Goal: Navigation & Orientation: Find specific page/section

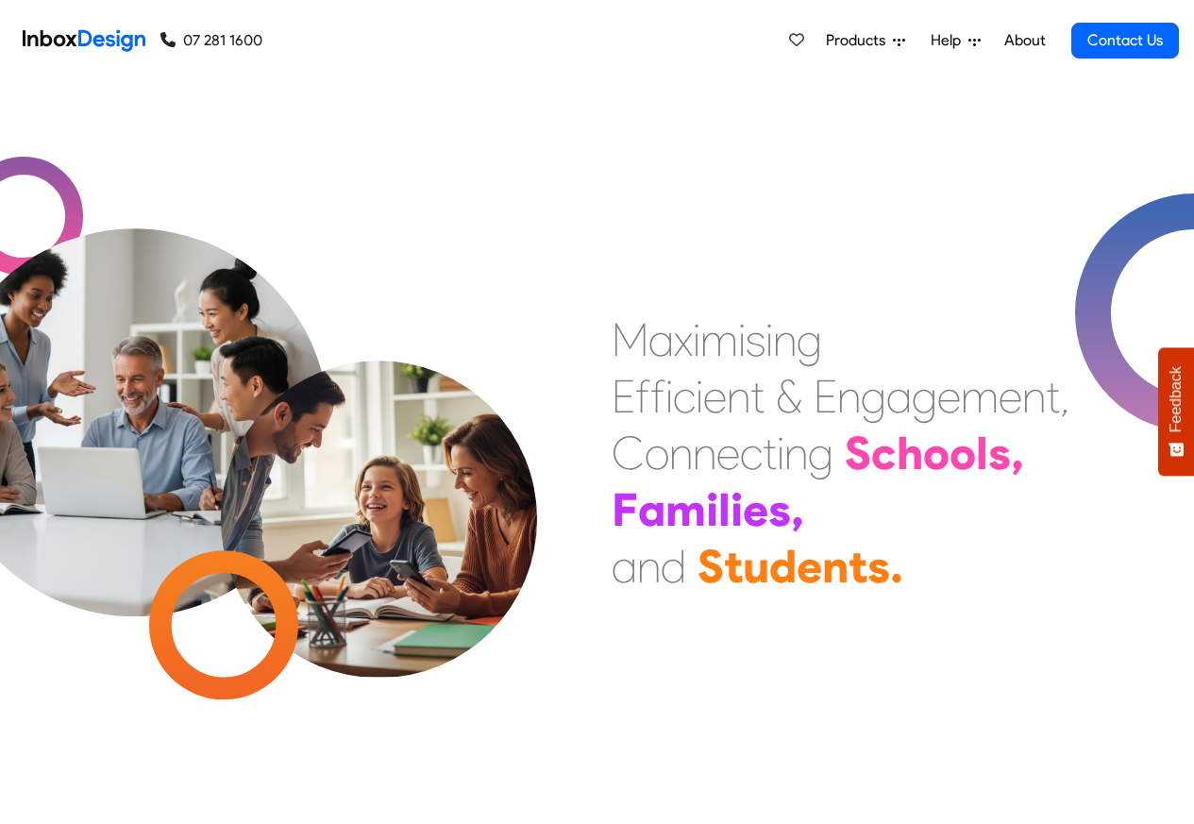
click at [876, 39] on span "Products" at bounding box center [859, 40] width 67 height 23
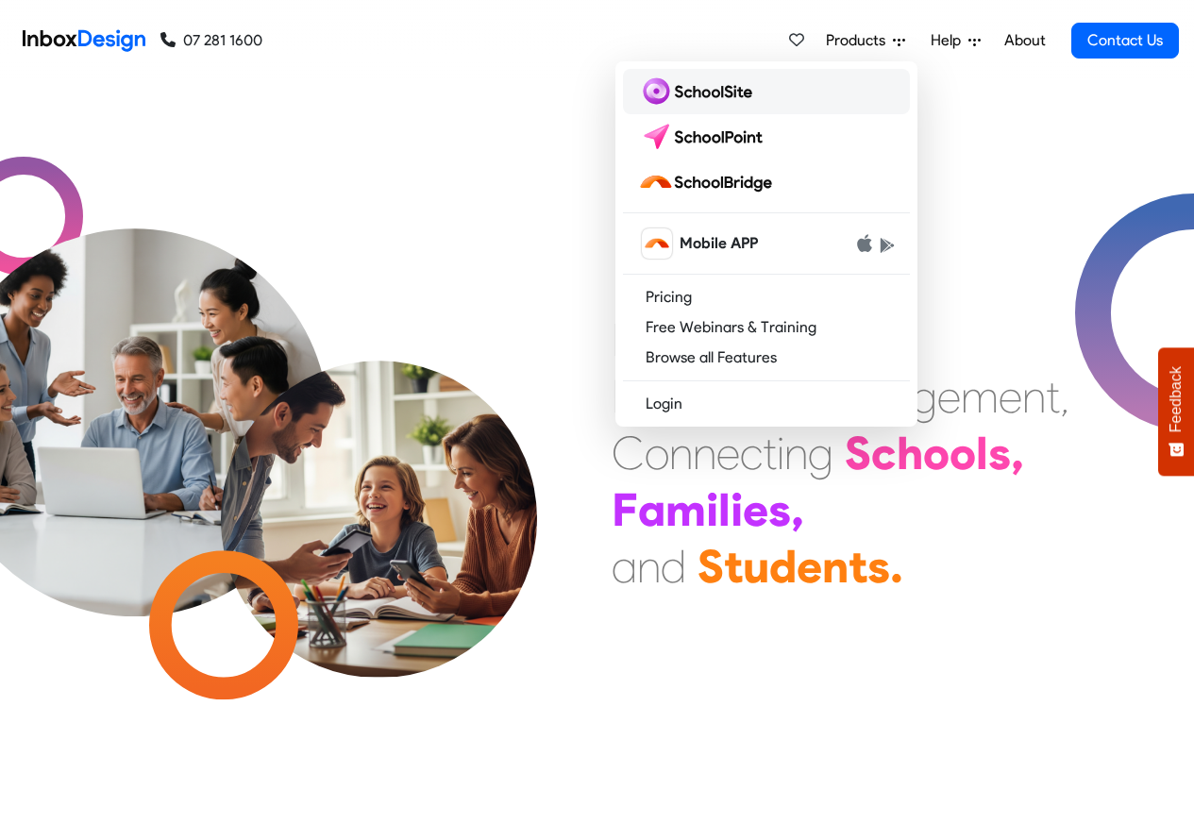
click at [703, 92] on img at bounding box center [699, 91] width 122 height 30
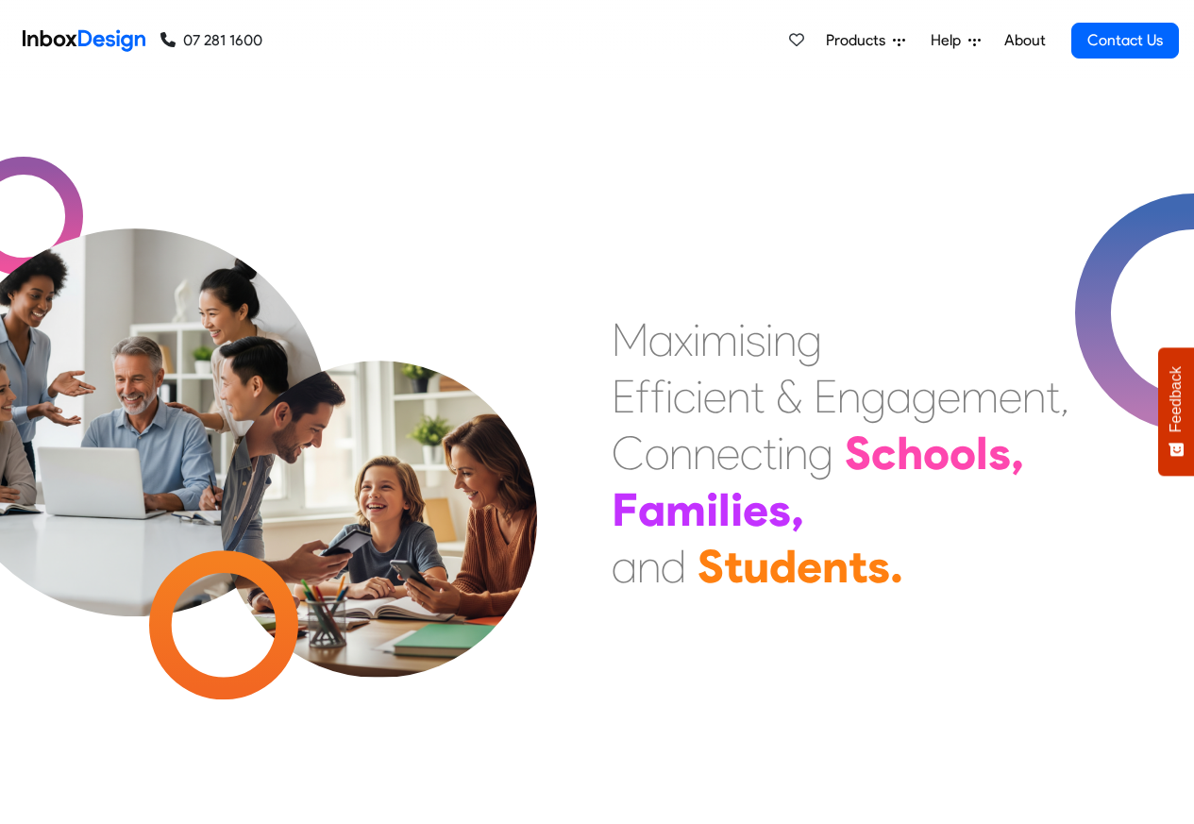
click at [871, 38] on span "Products" at bounding box center [859, 40] width 67 height 23
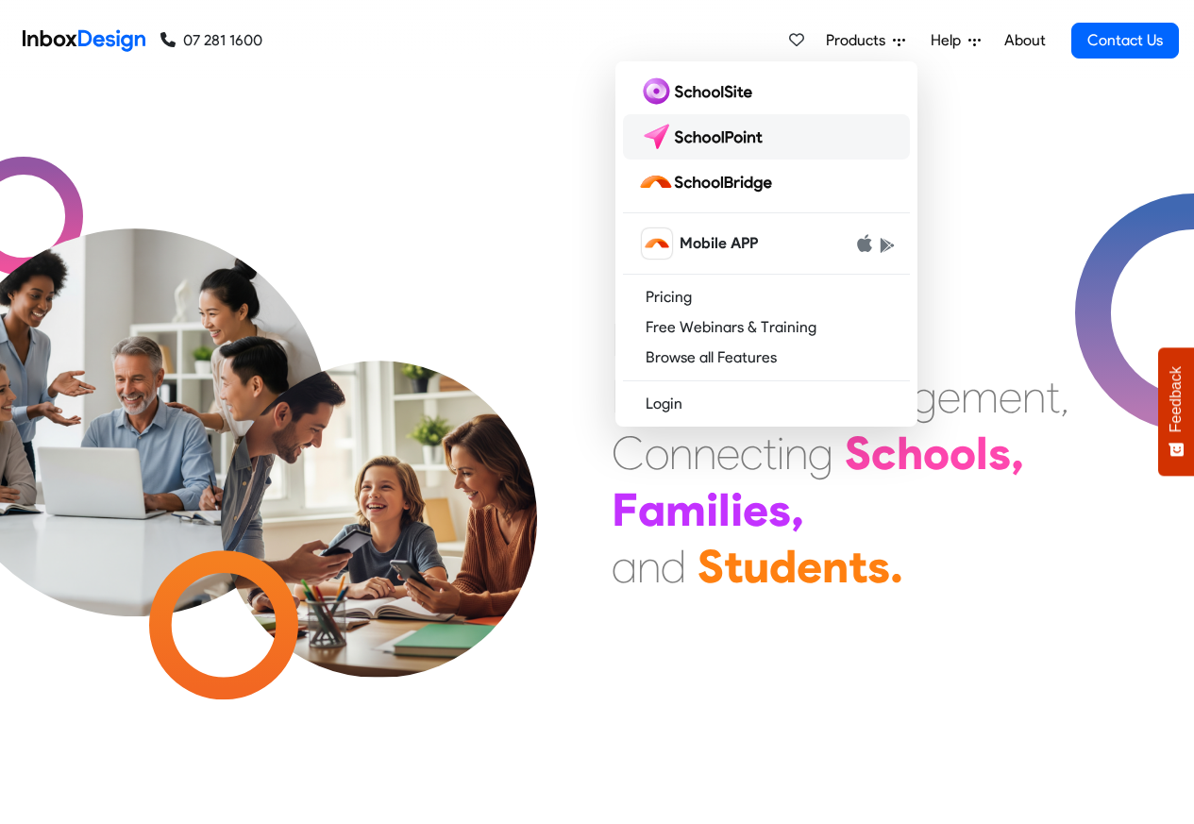
click at [710, 135] on img at bounding box center [704, 137] width 133 height 30
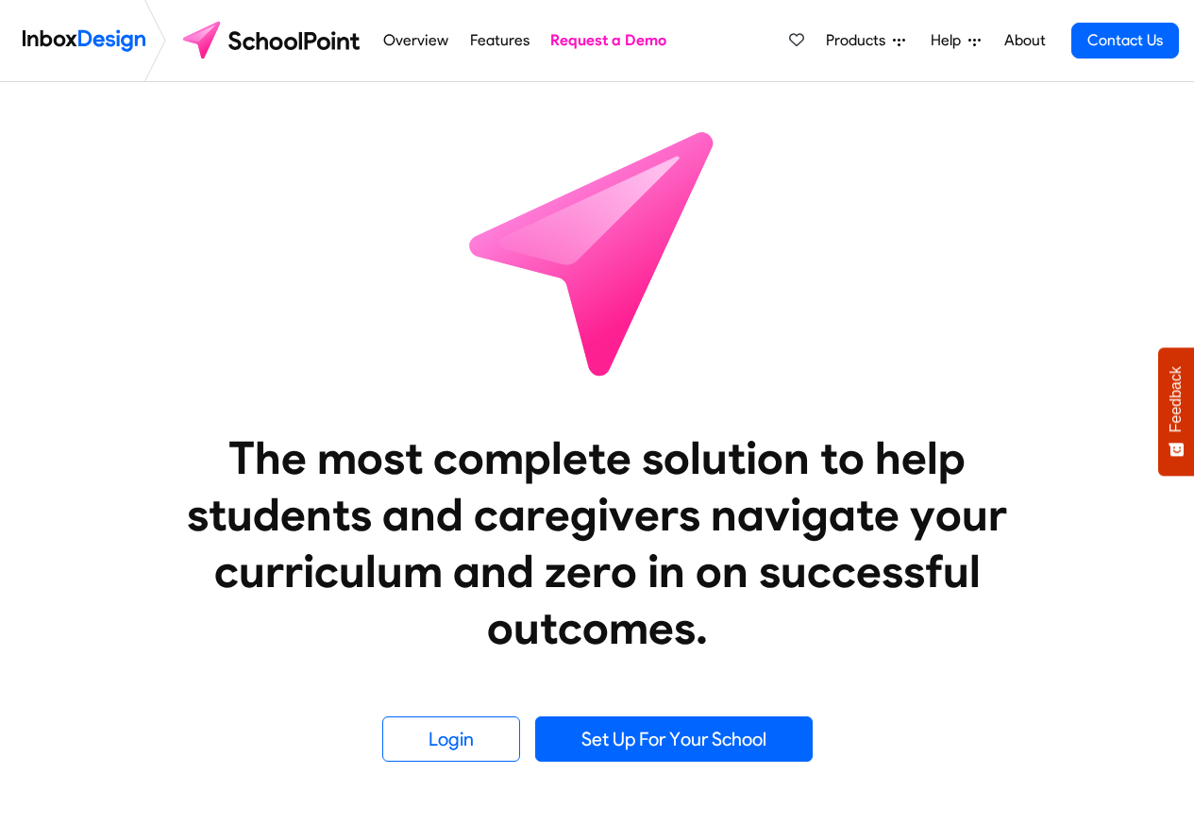
click at [868, 39] on span "Products" at bounding box center [859, 40] width 67 height 23
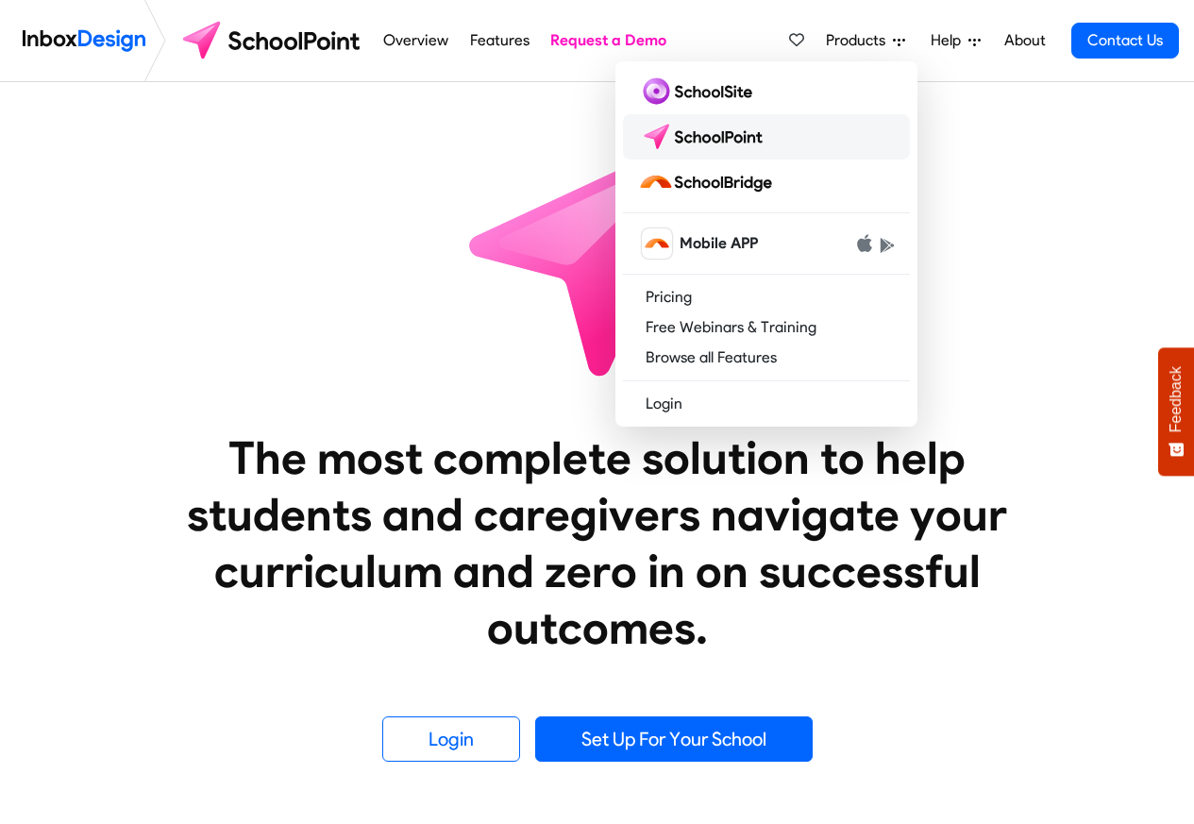
click at [709, 135] on img at bounding box center [704, 137] width 133 height 30
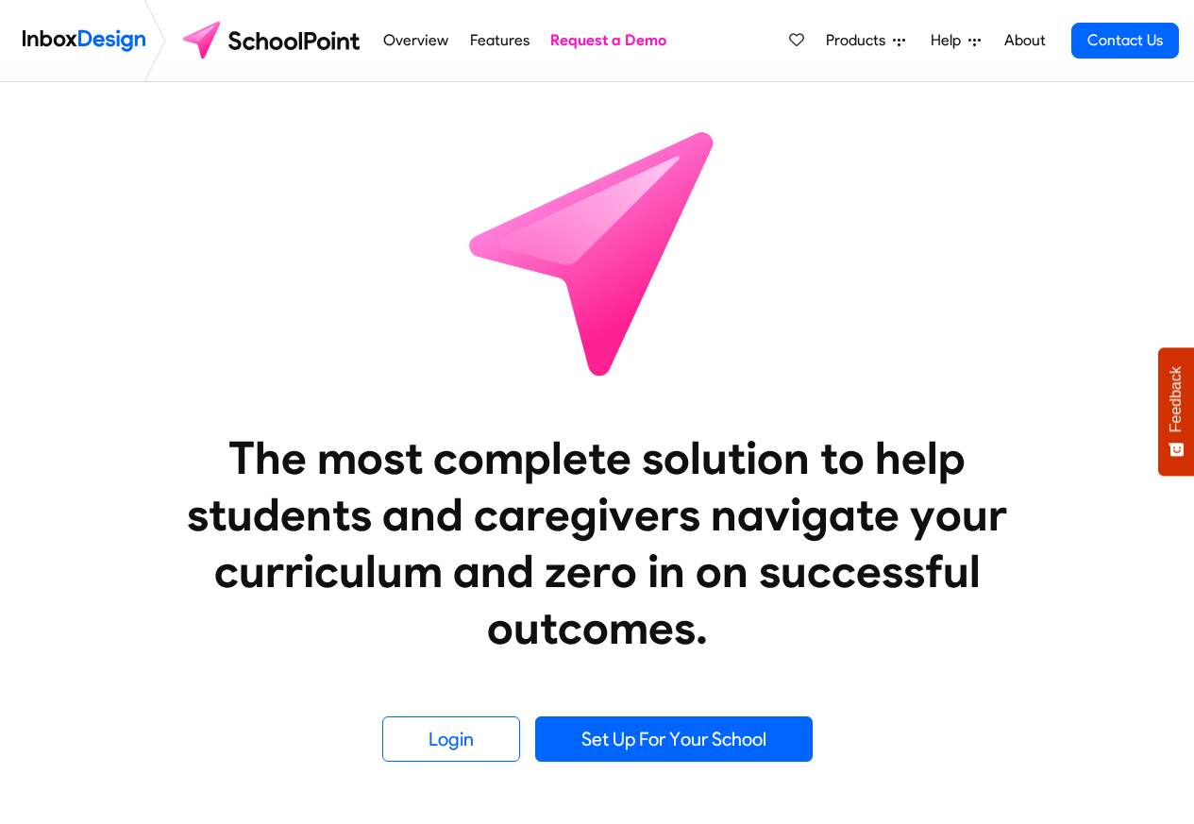
click at [868, 41] on span "Products" at bounding box center [859, 40] width 67 height 23
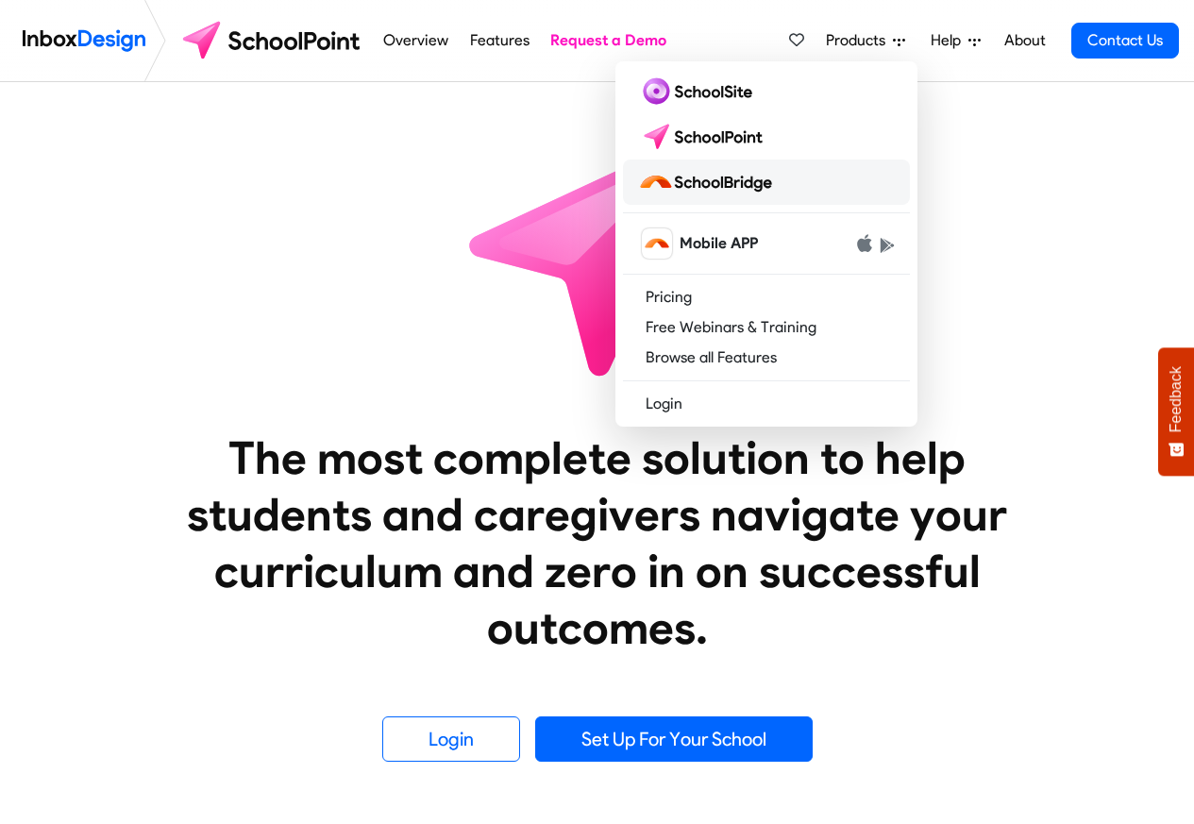
click at [712, 182] on img at bounding box center [709, 182] width 142 height 30
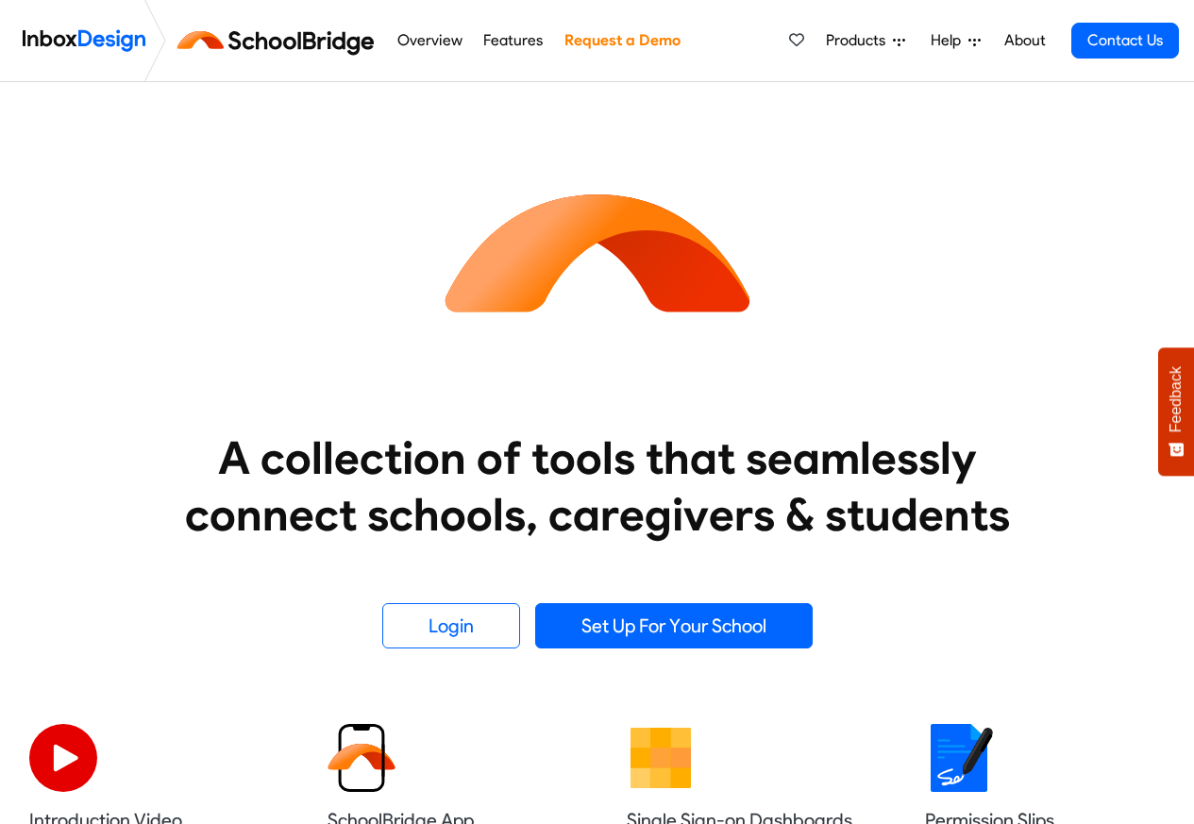
click at [918, 41] on li "Help Support Portal Email Support Online Chat [GEOGRAPHIC_DATA] 07 281 1600 [GE…" at bounding box center [954, 41] width 75 height 38
click at [941, 41] on span "Help" at bounding box center [949, 40] width 38 height 23
